Goal: Task Accomplishment & Management: Use online tool/utility

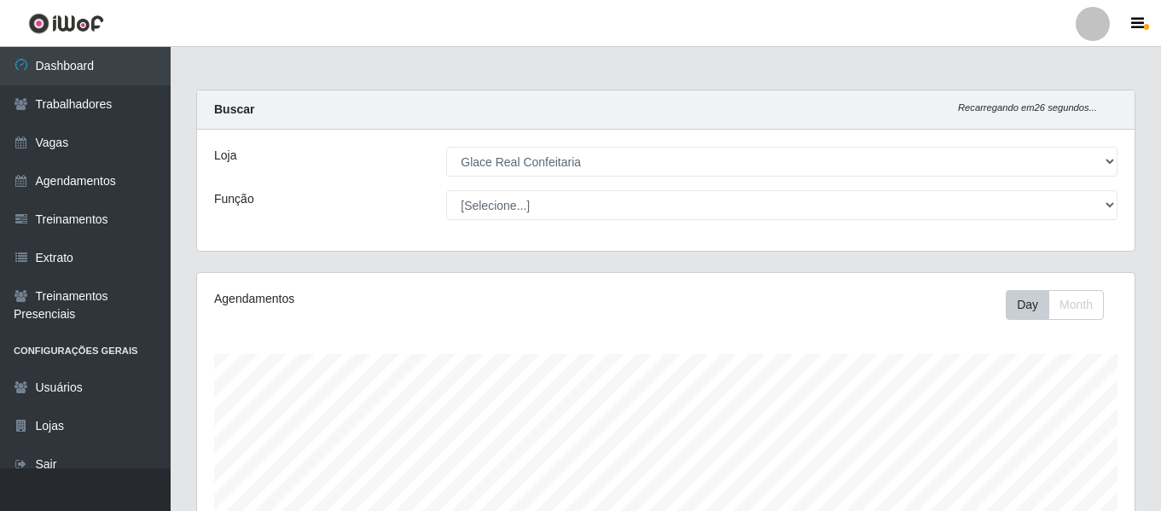
select select "445"
click at [112, 186] on link "Agendamentos" at bounding box center [85, 181] width 171 height 38
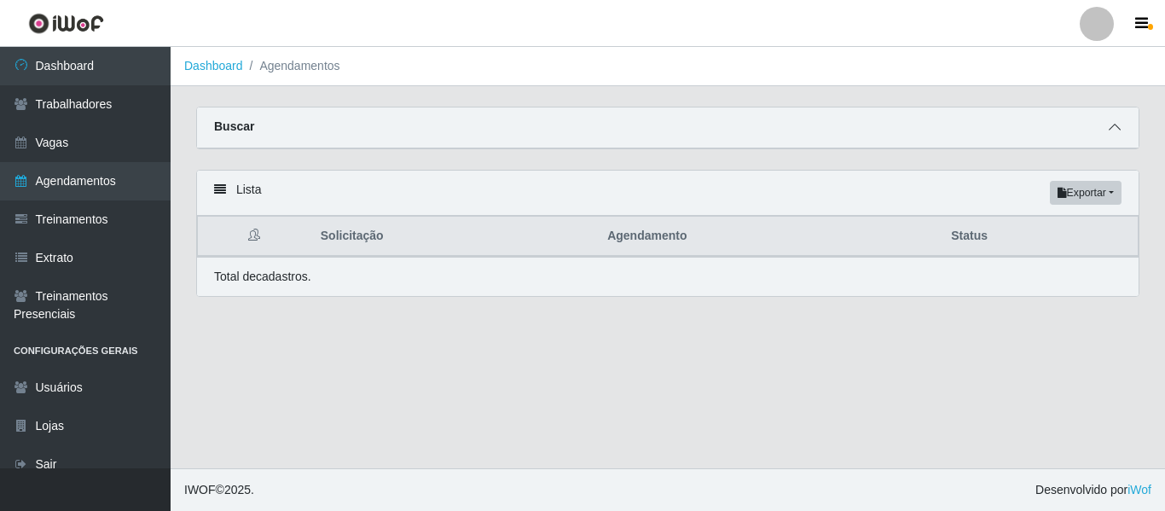
click at [1113, 129] on icon at bounding box center [1115, 127] width 12 height 12
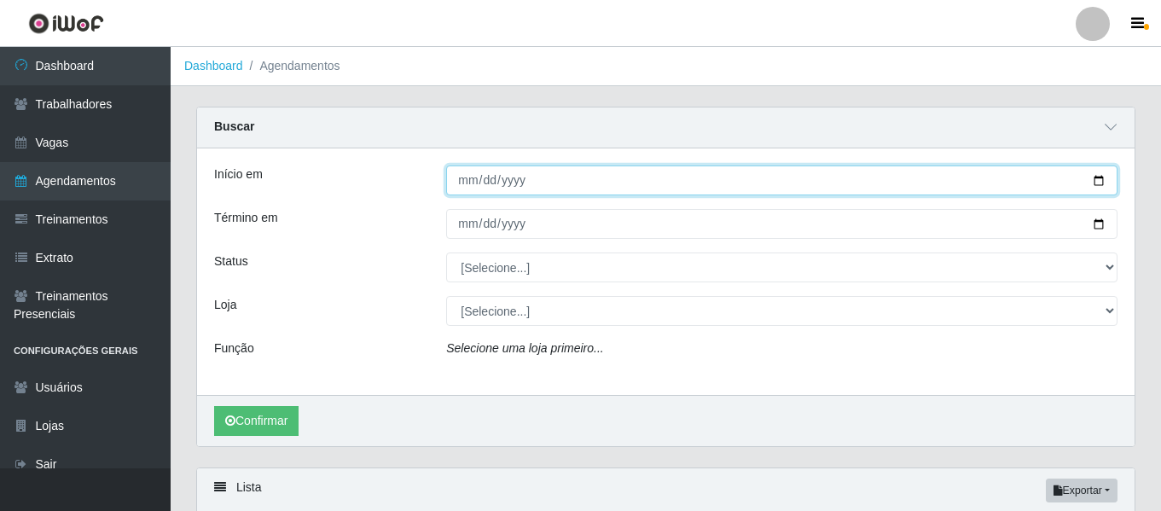
click at [472, 194] on input "Início em" at bounding box center [781, 180] width 671 height 30
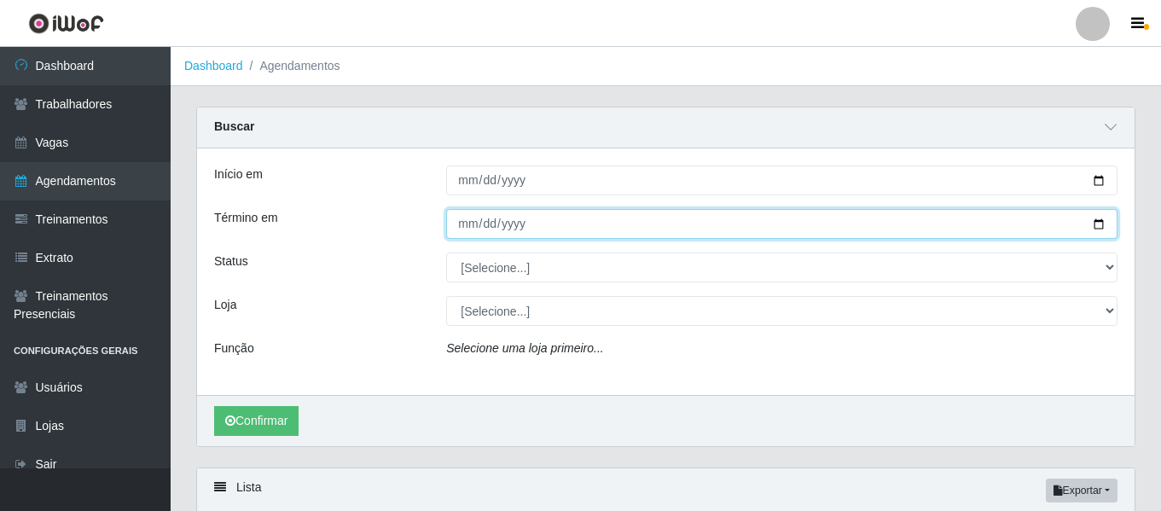
click at [456, 225] on input "Término em" at bounding box center [781, 224] width 671 height 30
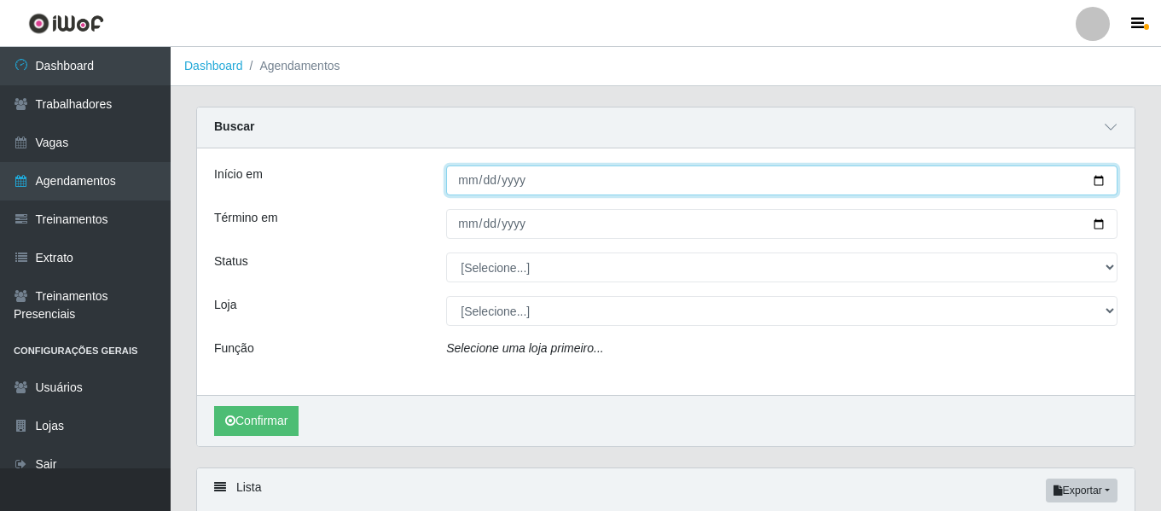
click at [460, 188] on input "[DATE]" at bounding box center [781, 180] width 671 height 30
type input "[DATE]"
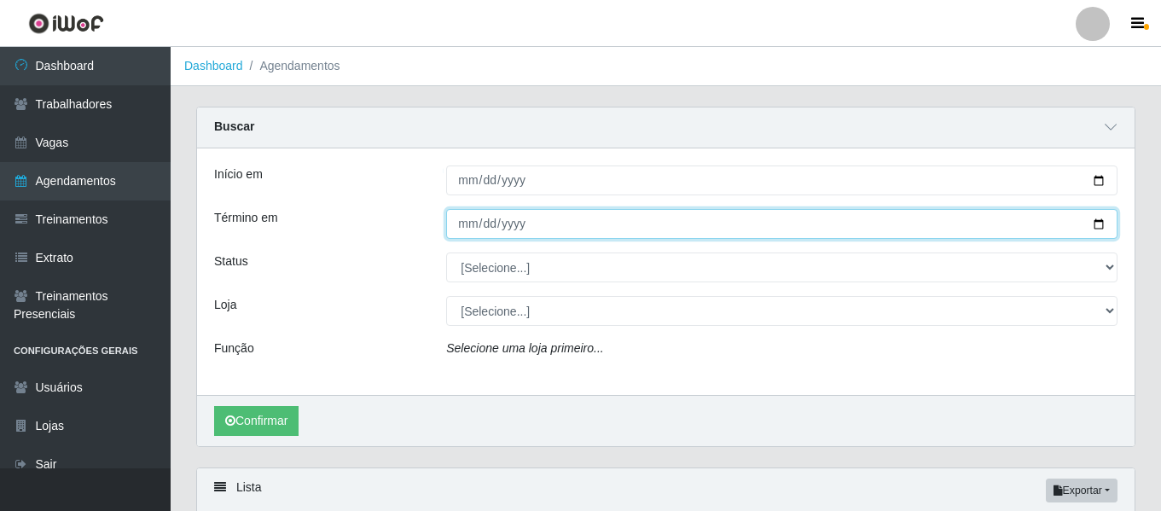
click at [463, 223] on input "Término em" at bounding box center [781, 224] width 671 height 30
type input "0202-08-14"
type input "[DATE]"
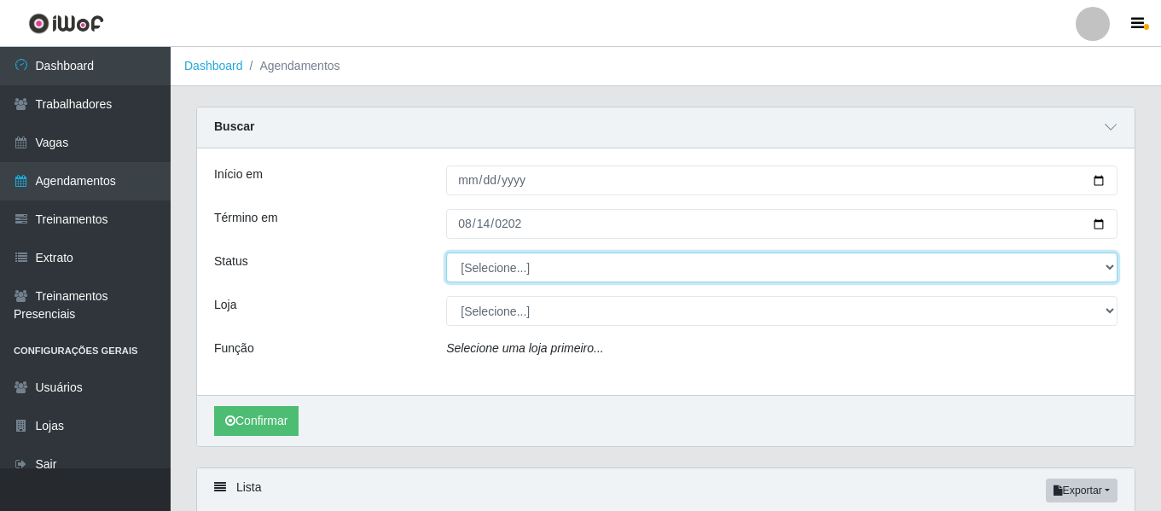
click at [498, 267] on select "[Selecione...] AGENDADO AGUARDANDO LIBERAR EM ANDAMENTO EM REVISÃO FINALIZADO C…" at bounding box center [781, 267] width 671 height 30
select select "AGENDADO"
click at [446, 253] on select "[Selecione...] AGENDADO AGUARDANDO LIBERAR EM ANDAMENTO EM REVISÃO FINALIZADO C…" at bounding box center [781, 267] width 671 height 30
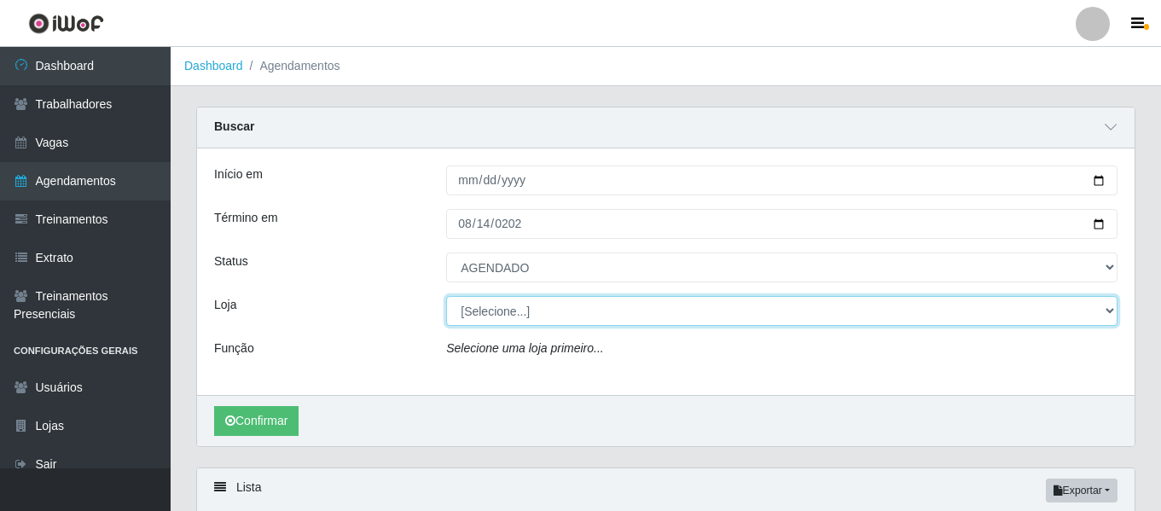
click at [511, 297] on select "[Selecione...] Glace Real Confeitaria" at bounding box center [781, 311] width 671 height 30
select select "445"
click at [446, 297] on select "[Selecione...] Glace Real Confeitaria" at bounding box center [781, 311] width 671 height 30
